Goal: Task Accomplishment & Management: Manage account settings

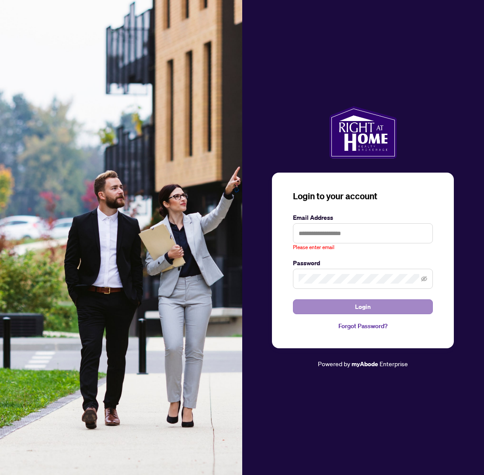
click at [360, 301] on span "Login" at bounding box center [363, 307] width 16 height 14
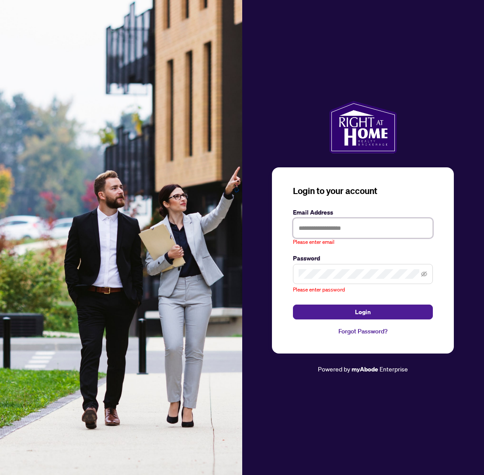
click at [315, 233] on input "text" at bounding box center [363, 228] width 140 height 20
type input "**********"
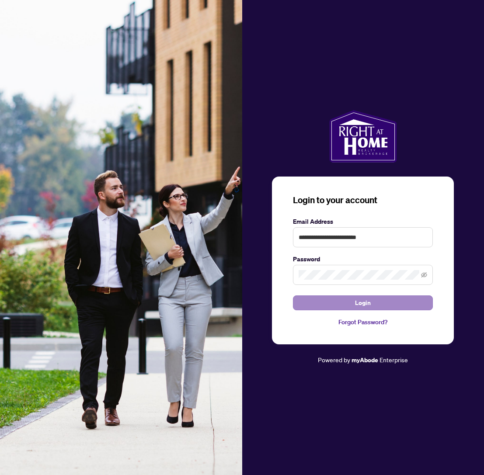
click at [353, 303] on button "Login" at bounding box center [363, 302] width 140 height 15
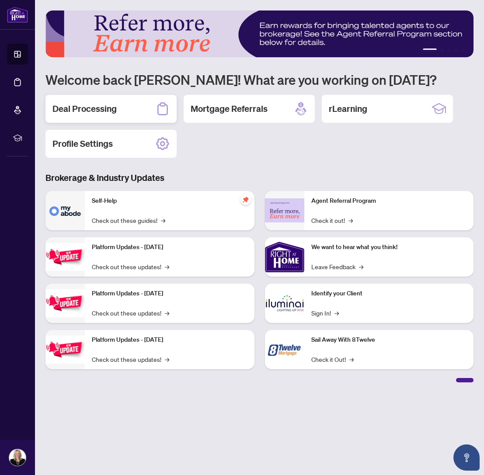
click at [85, 109] on h2 "Deal Processing" at bounding box center [84, 109] width 64 height 12
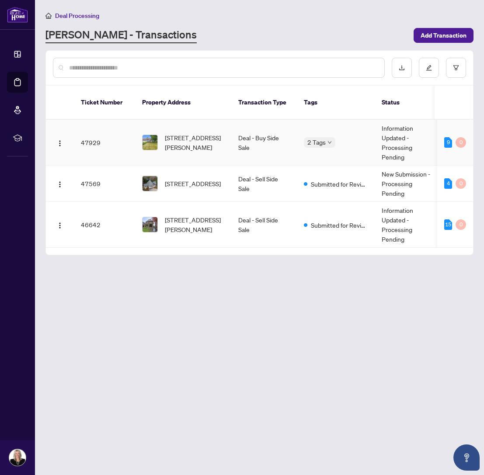
click at [152, 135] on img at bounding box center [149, 142] width 15 height 15
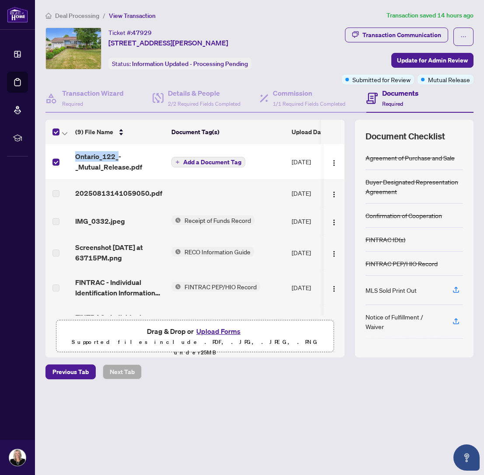
scroll to position [0, 0]
click at [377, 104] on icon at bounding box center [371, 98] width 11 height 11
click at [331, 166] on img "button" at bounding box center [333, 162] width 7 height 7
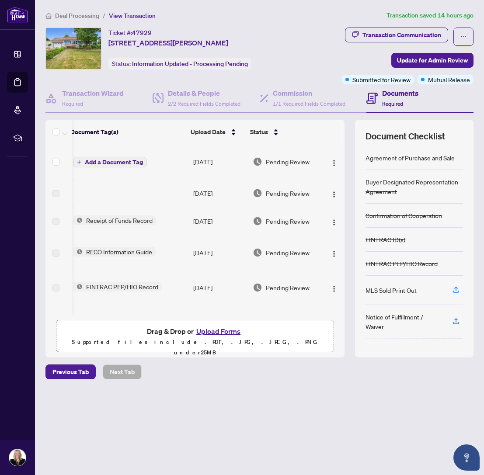
scroll to position [0, 101]
click at [332, 166] on img "button" at bounding box center [333, 162] width 7 height 7
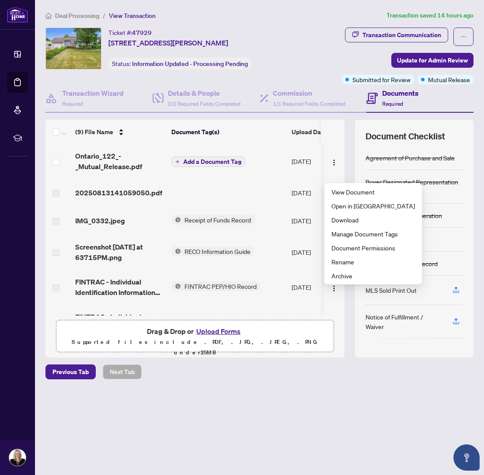
scroll to position [0, 0]
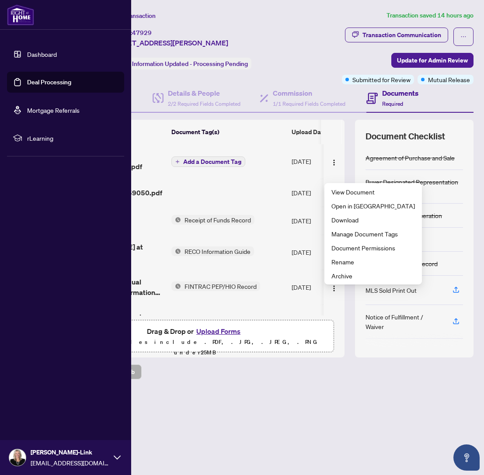
click at [27, 81] on link "Deal Processing" at bounding box center [49, 82] width 44 height 8
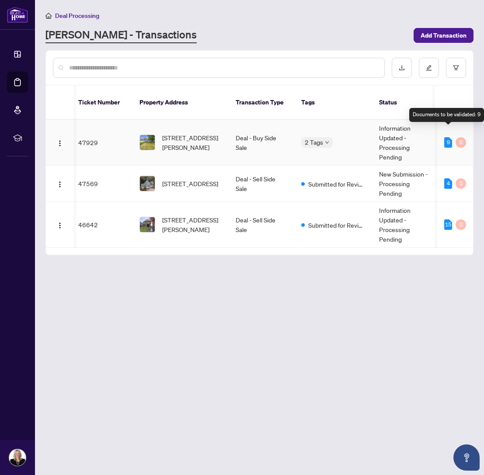
click at [450, 137] on div "9" at bounding box center [448, 142] width 8 height 10
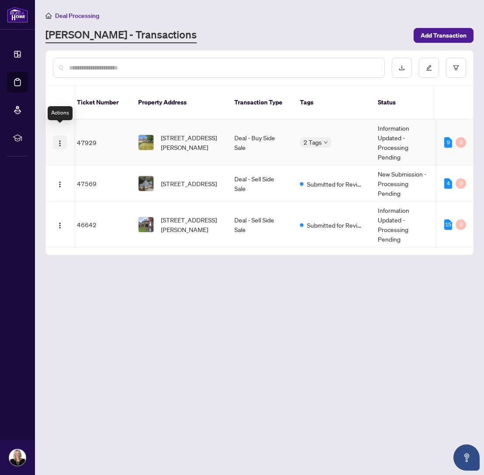
click at [61, 140] on img "button" at bounding box center [59, 143] width 7 height 7
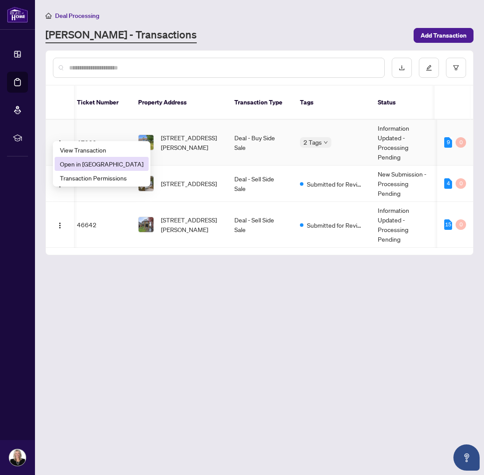
click at [69, 162] on span "Open in [GEOGRAPHIC_DATA]" at bounding box center [101, 164] width 83 height 10
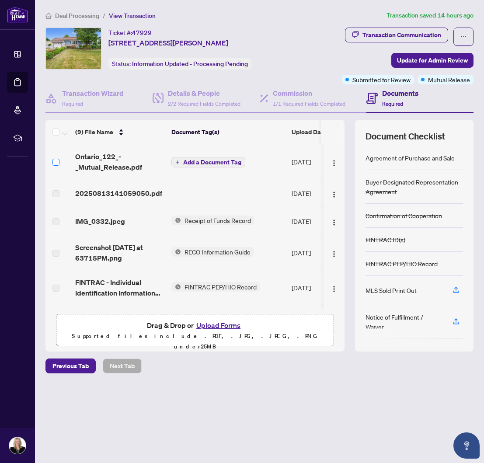
click at [58, 166] on span at bounding box center [55, 162] width 7 height 7
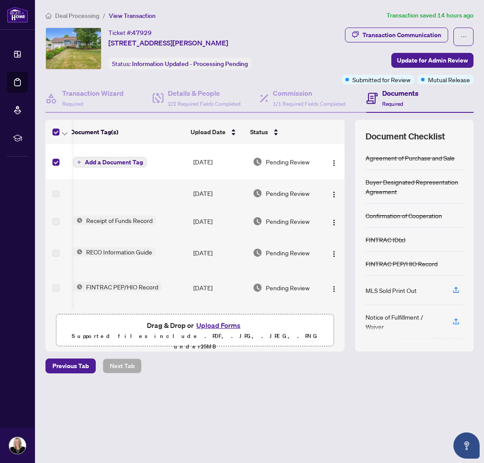
scroll to position [0, 101]
click at [332, 166] on img "button" at bounding box center [333, 162] width 7 height 7
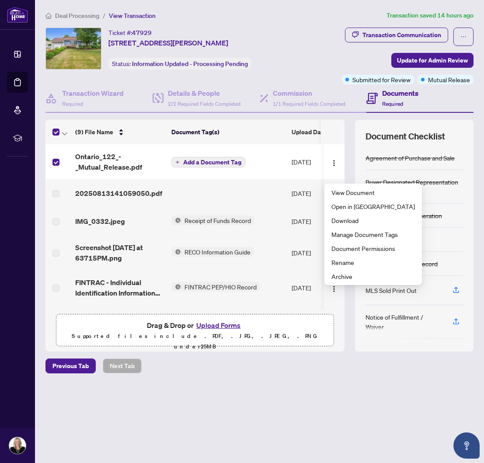
scroll to position [0, 0]
